Goal: Navigation & Orientation: Go to known website

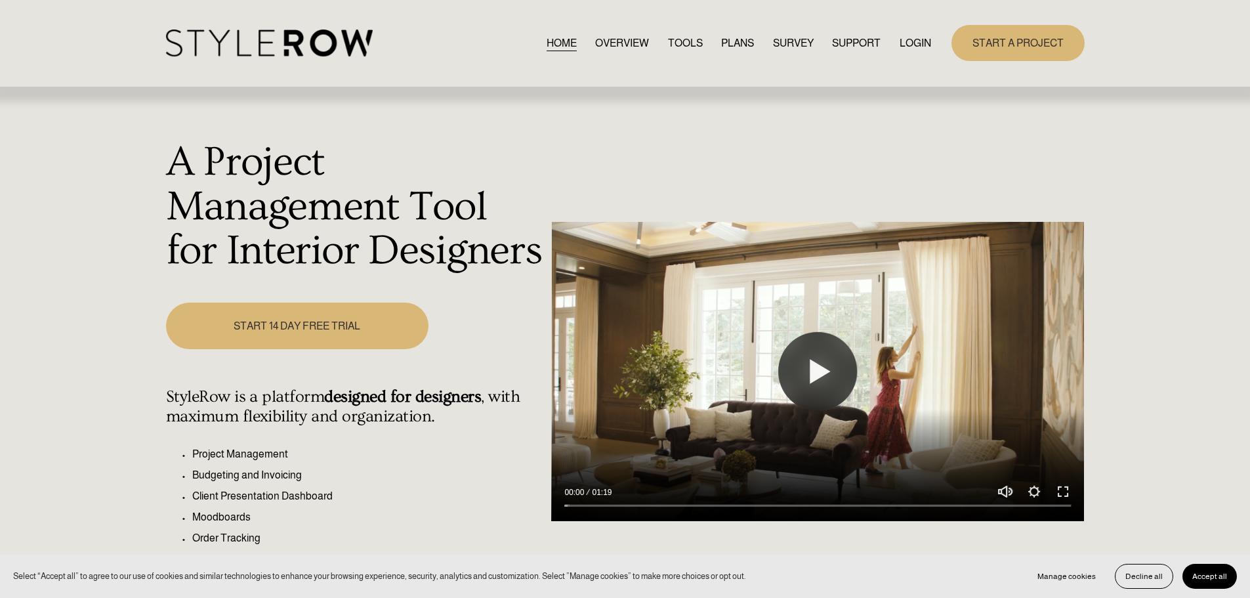
click at [900, 40] on link "LOGIN" at bounding box center [915, 43] width 31 height 18
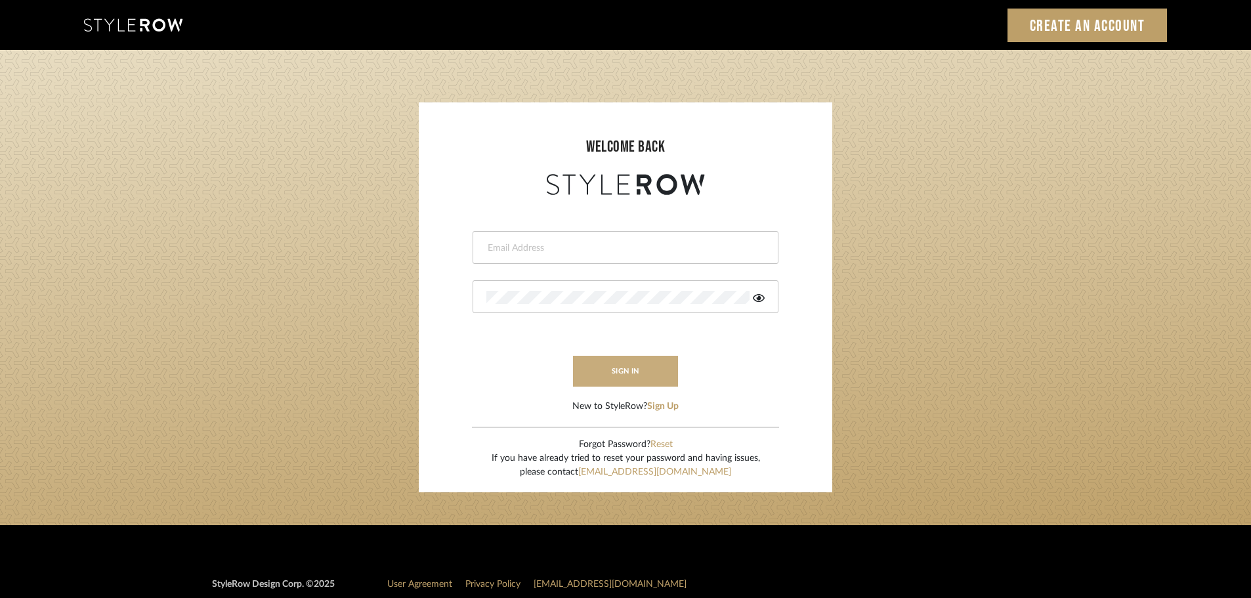
type input "angelena@mooseinteriordesigns.com"
click at [592, 364] on button "sign in" at bounding box center [625, 371] width 105 height 31
